Goal: Register for event/course

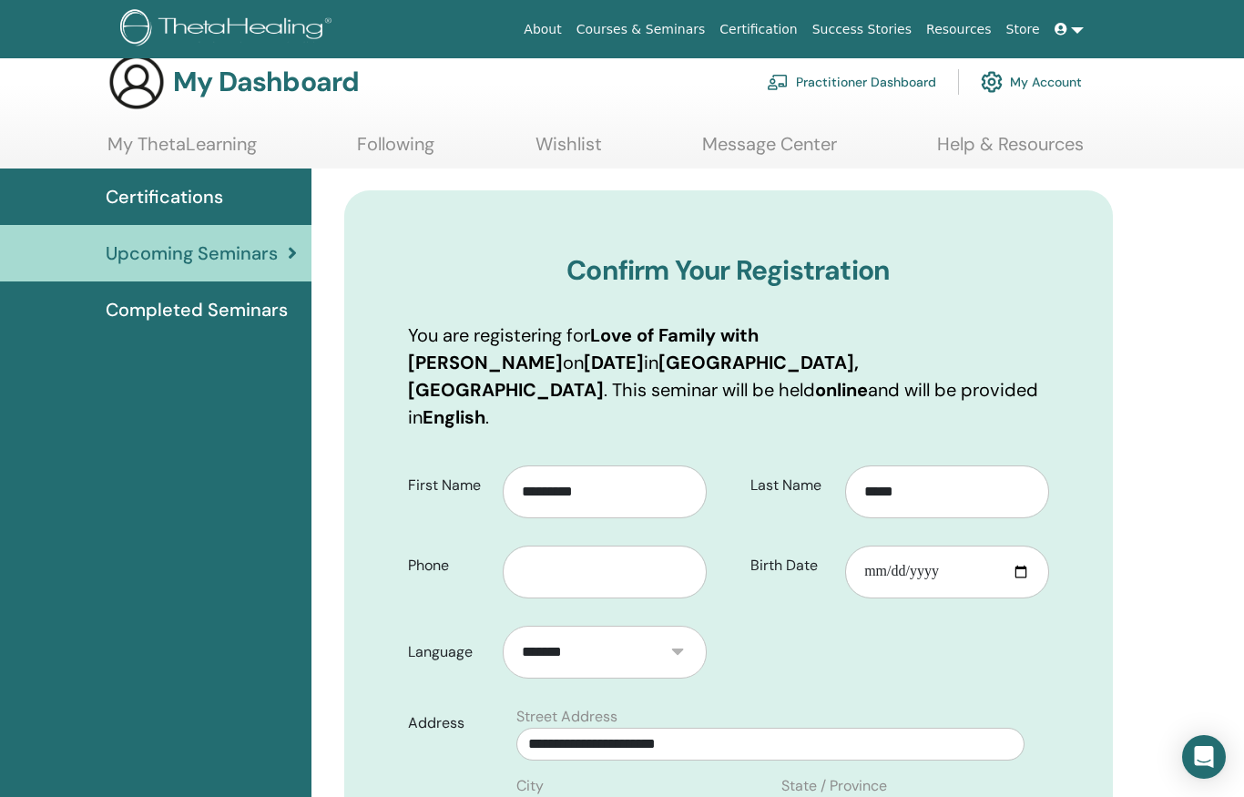
scroll to position [30, 0]
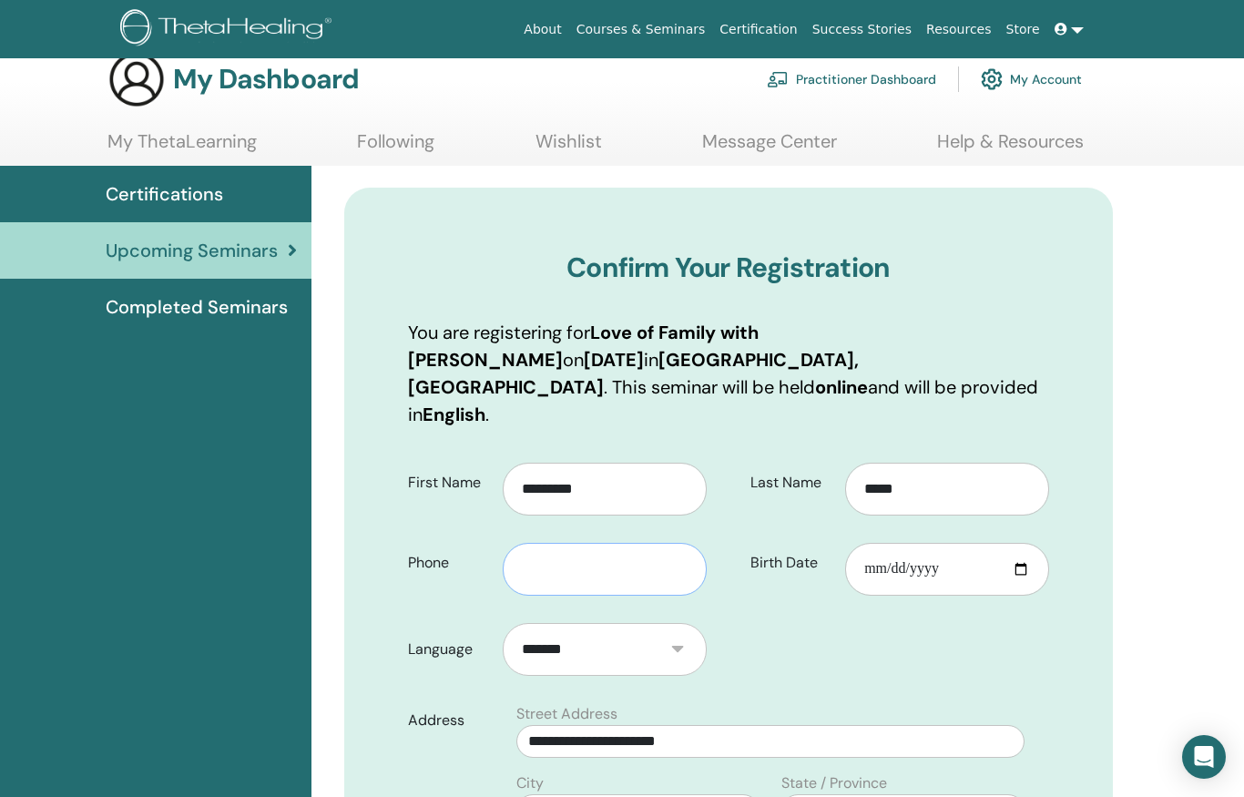
click at [555, 548] on input "text" at bounding box center [605, 569] width 204 height 53
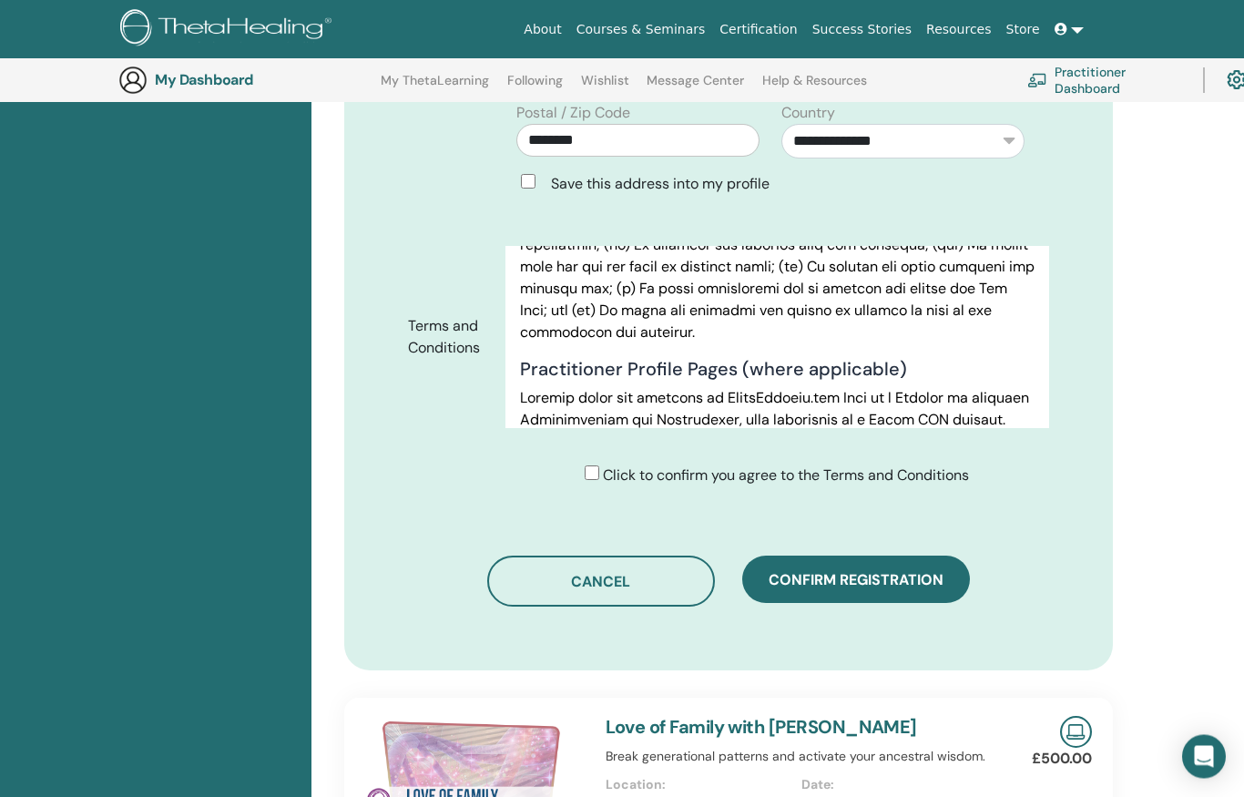
scroll to position [814, 0]
type input "**********"
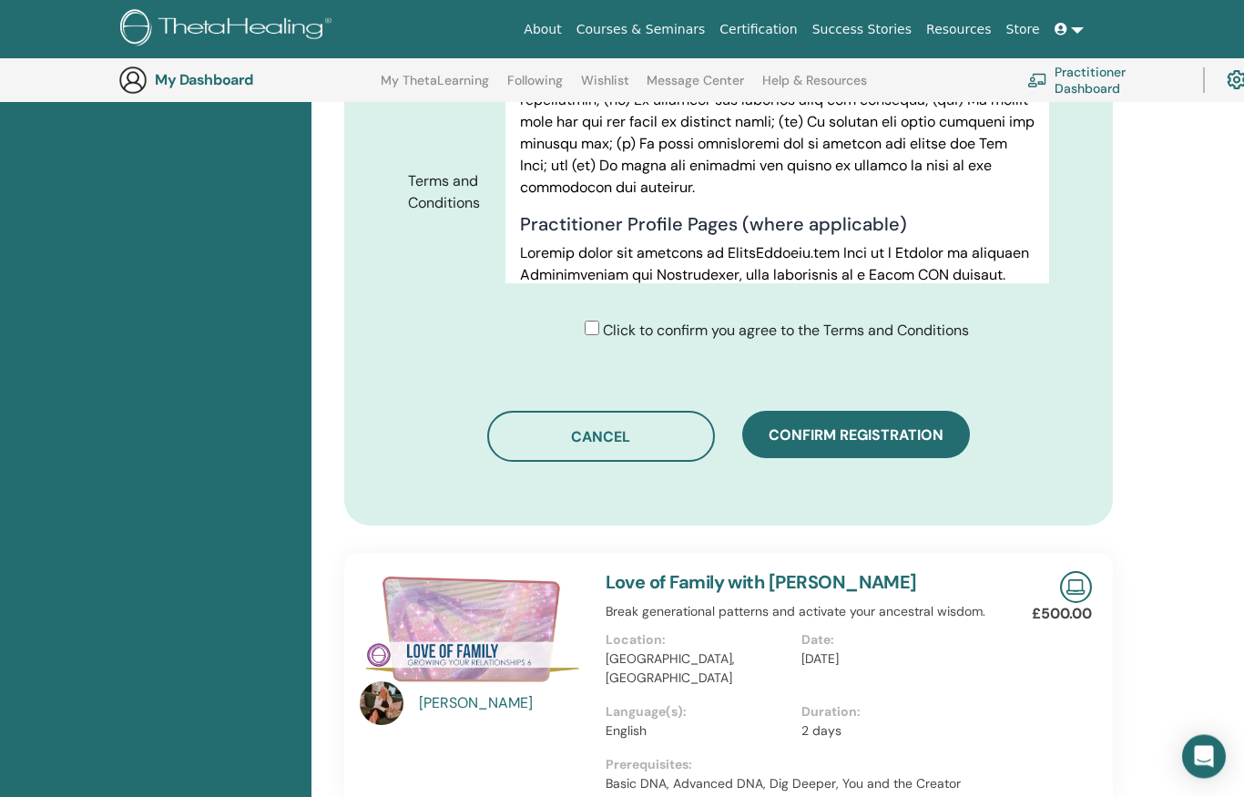
scroll to position [958, 0]
click at [855, 425] on span "Confirm registration" at bounding box center [856, 434] width 175 height 19
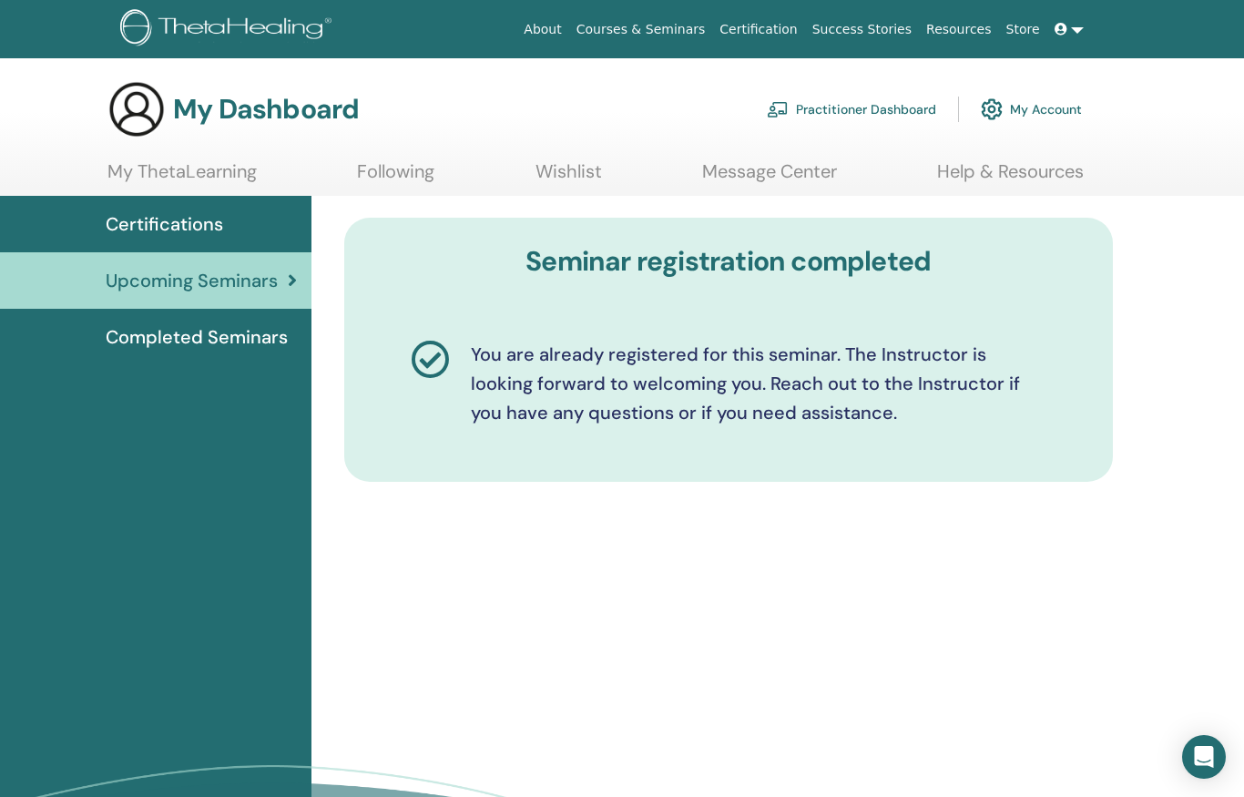
click at [1028, 108] on link "My Account" at bounding box center [1031, 109] width 101 height 40
